Goal: Transaction & Acquisition: Purchase product/service

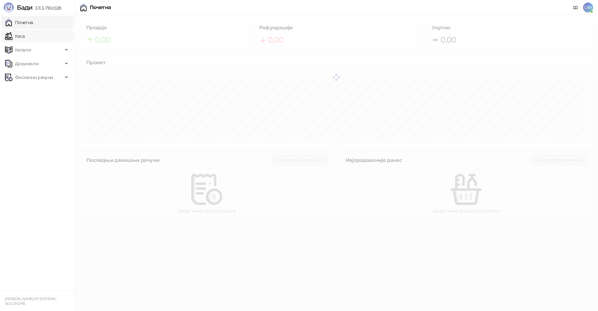
click at [25, 39] on link "Каса" at bounding box center [15, 36] width 20 height 12
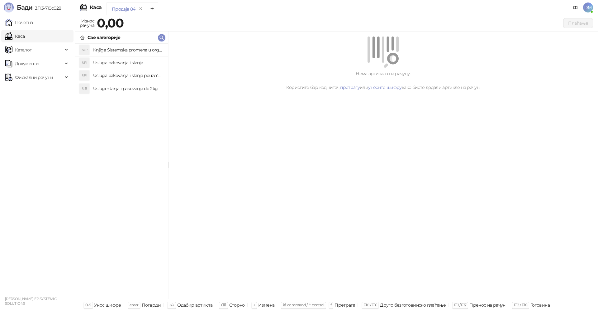
click at [111, 51] on h4 "Knjiga Sistemska promena u organizacijama" at bounding box center [128, 50] width 70 height 10
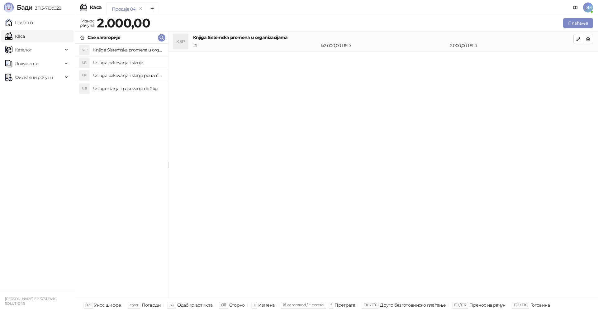
click at [112, 71] on h4 "Usluga pakovanja i slanja pouzećem" at bounding box center [128, 75] width 70 height 10
click at [577, 21] on button "Плаћање" at bounding box center [578, 23] width 30 height 10
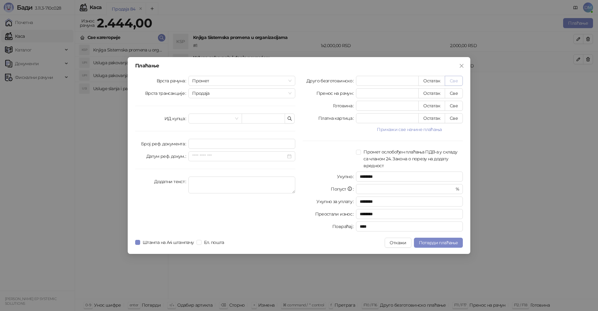
click at [453, 81] on button "Све" at bounding box center [454, 81] width 18 height 10
type input "****"
click at [433, 241] on span "Потврди плаћање" at bounding box center [438, 243] width 39 height 6
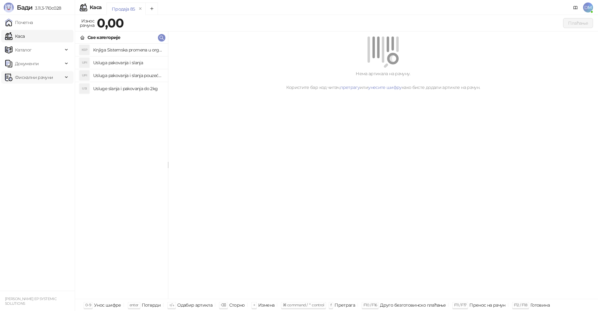
click at [60, 77] on span "Фискални рачуни" at bounding box center [34, 77] width 58 height 12
click at [40, 93] on link "Издати рачуни" at bounding box center [28, 91] width 42 height 12
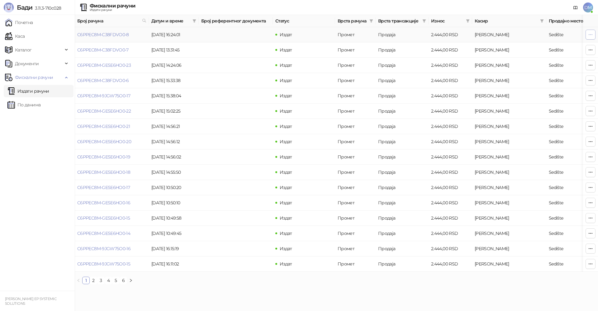
click at [592, 36] on icon "button" at bounding box center [590, 34] width 5 height 5
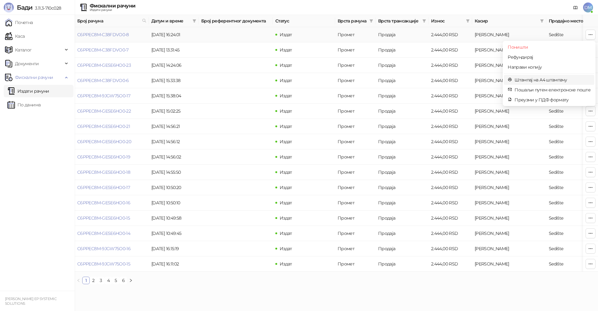
click at [525, 78] on span "Штампај на А4 штампачу" at bounding box center [553, 79] width 76 height 7
